Goal: Task Accomplishment & Management: Use online tool/utility

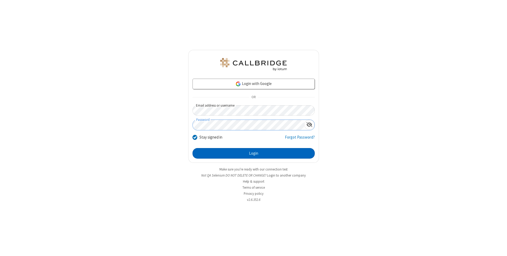
click at [253, 153] on button "Login" at bounding box center [253, 153] width 122 height 11
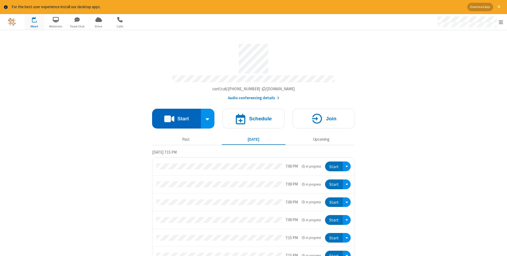
click at [176, 117] on button "Start" at bounding box center [176, 119] width 49 height 20
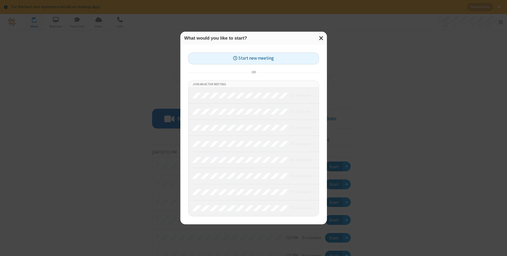
click at [253, 58] on button "Start new meeting" at bounding box center [253, 59] width 131 height 12
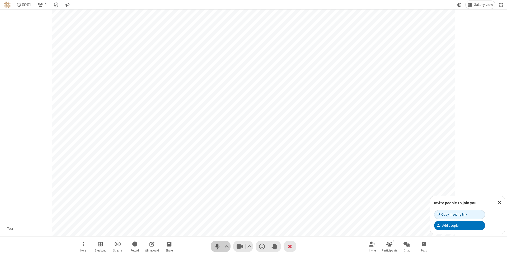
click at [217, 246] on span "Mute (⌘+Shift+A)" at bounding box center [217, 246] width 8 height 8
click at [217, 246] on span "Unmute (⌘+Shift+A)" at bounding box center [217, 246] width 8 height 8
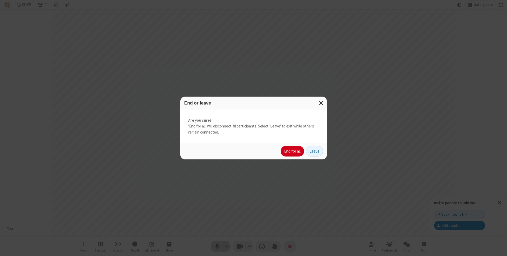
click at [292, 151] on button "End for all" at bounding box center [291, 151] width 23 height 11
